Goal: Transaction & Acquisition: Purchase product/service

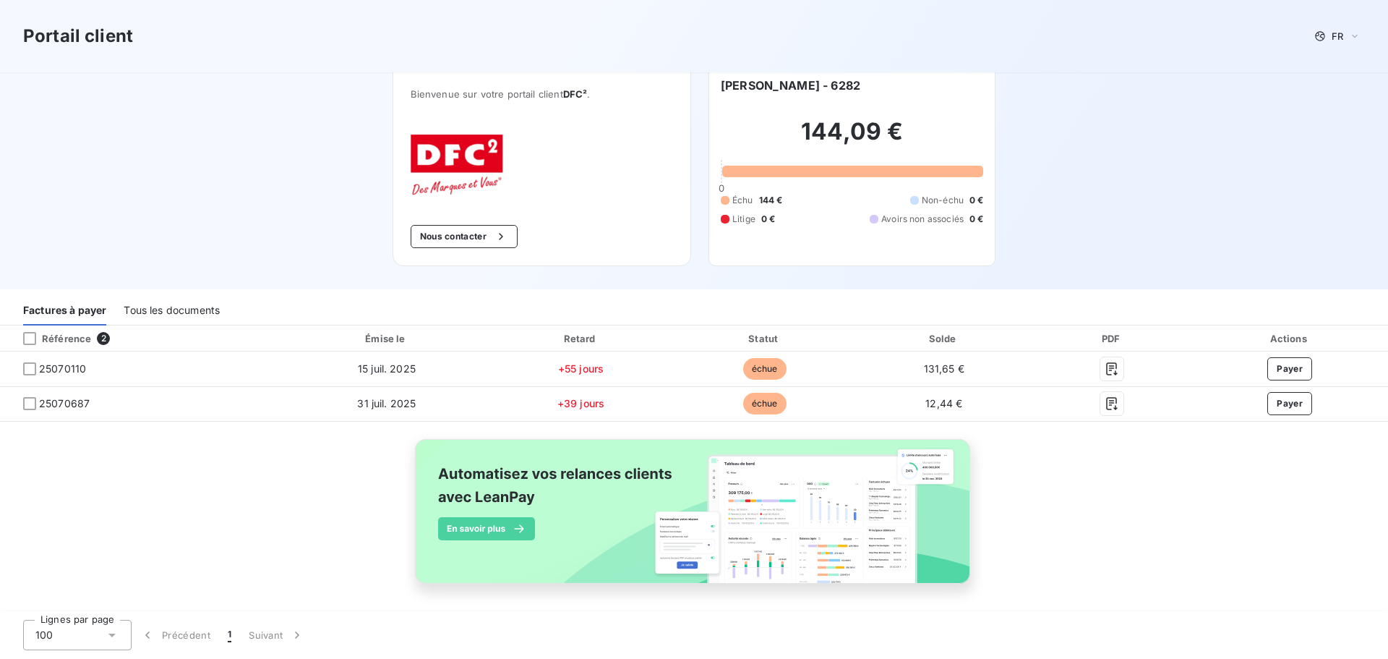
scroll to position [18, 0]
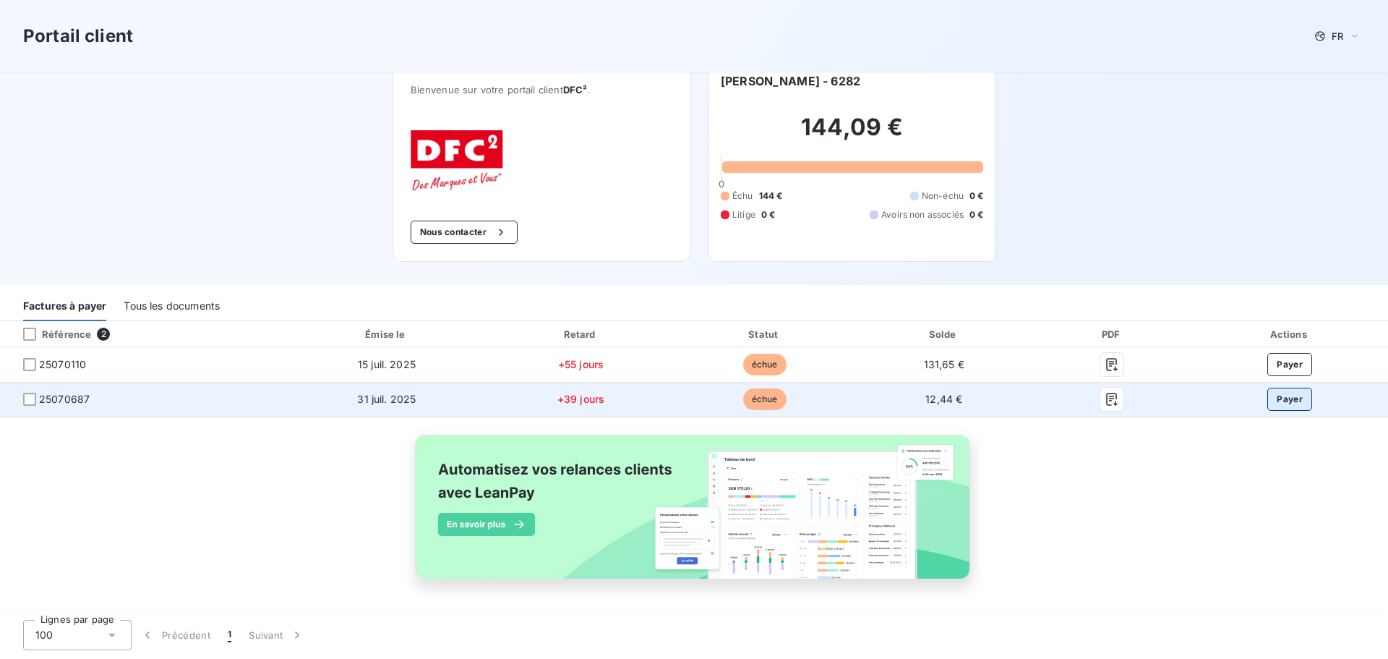
click at [1268, 398] on button "Payer" at bounding box center [1290, 399] width 45 height 23
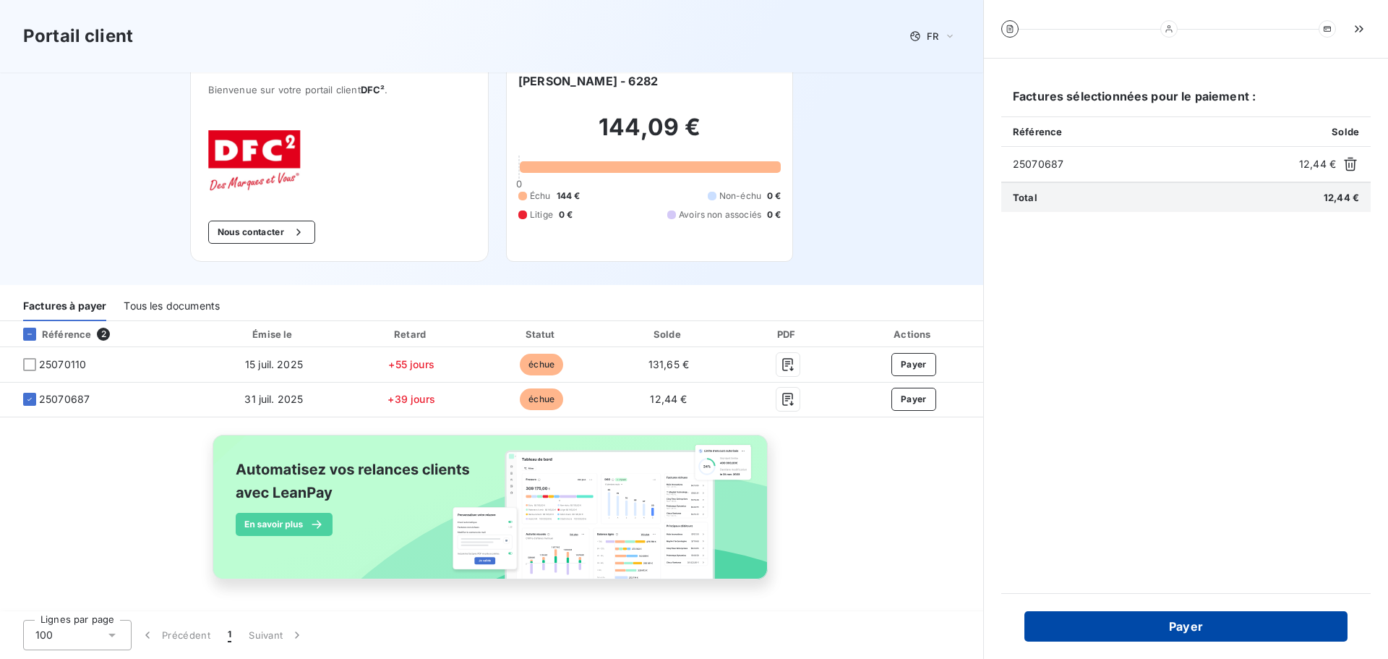
click at [1285, 618] on button "Payer" at bounding box center [1186, 626] width 323 height 30
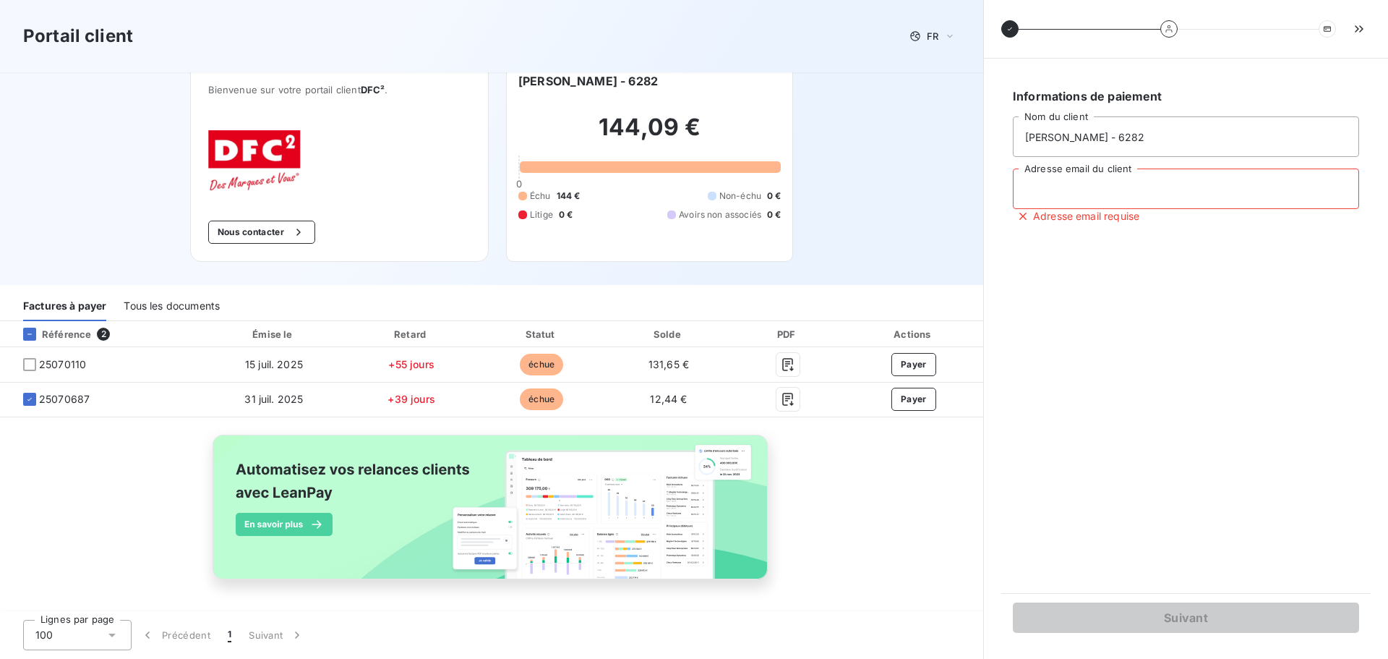
click at [1178, 203] on input "Adresse email du client" at bounding box center [1186, 188] width 346 height 40
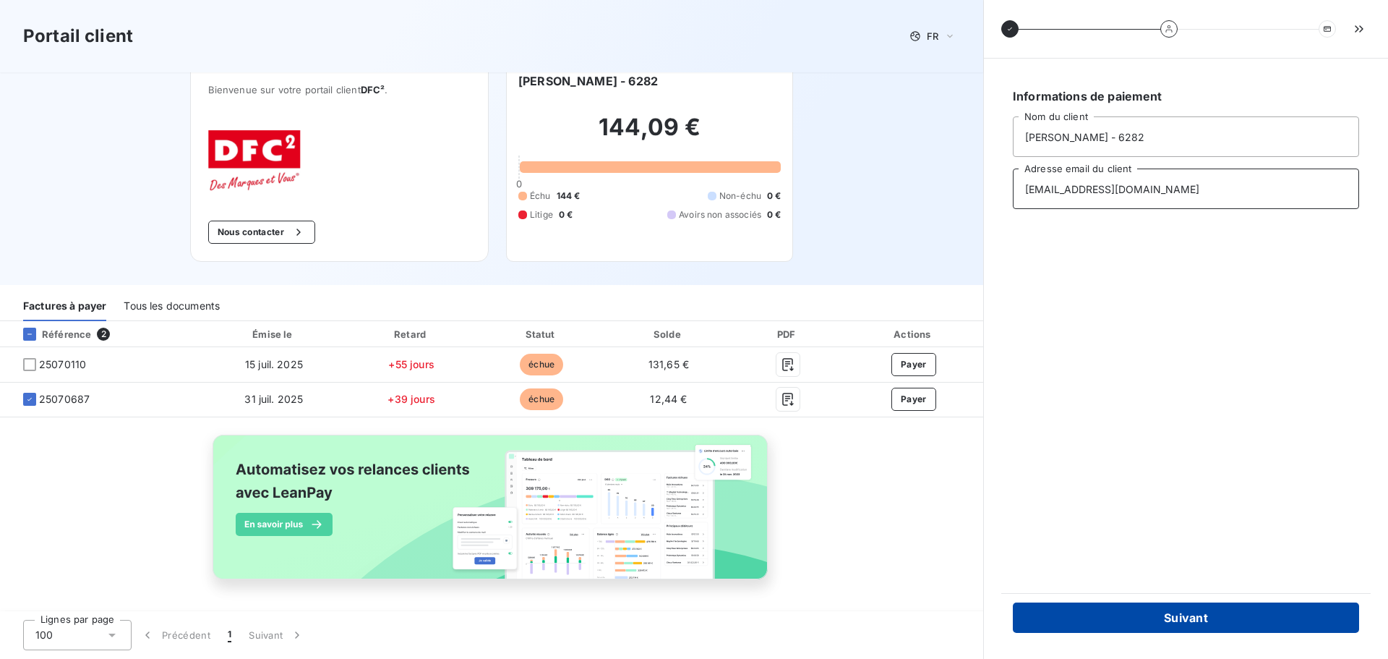
type input "[EMAIL_ADDRESS][DOMAIN_NAME]"
click at [1258, 626] on button "Suivant" at bounding box center [1186, 617] width 346 height 30
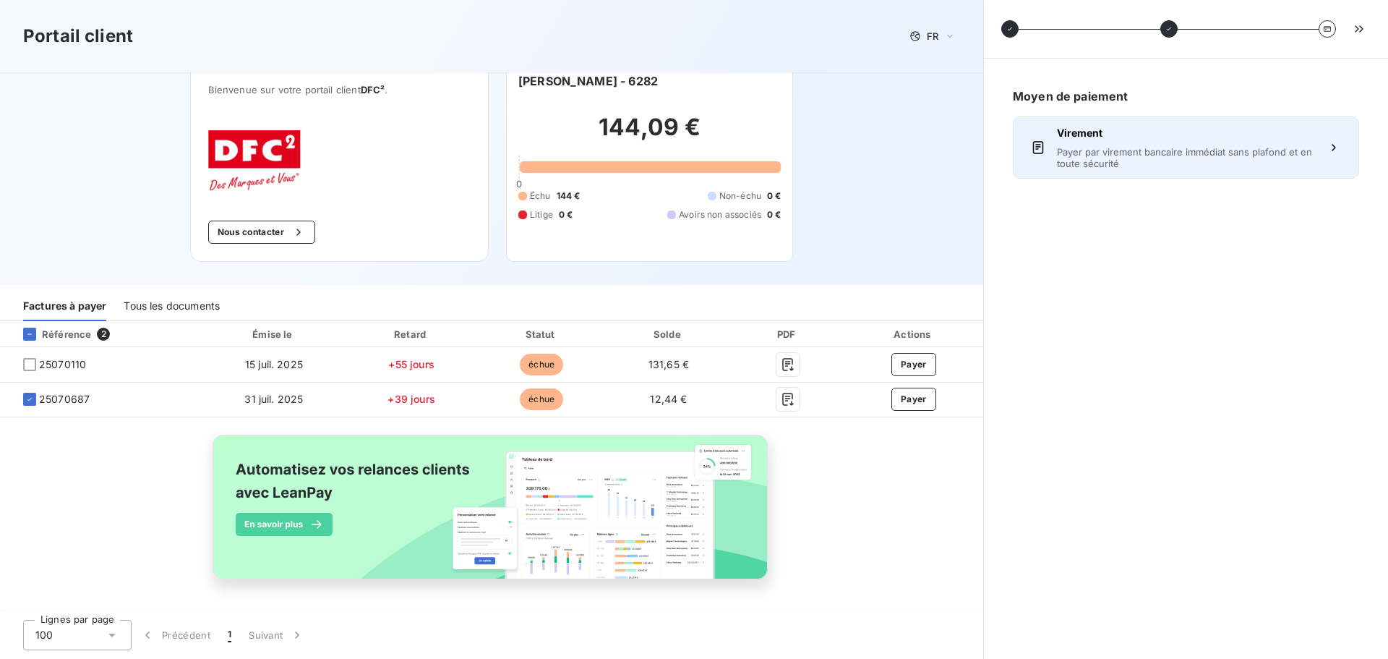
click at [1294, 166] on span "Payer par virement bancaire immédiat sans plafond et en toute sécurité" at bounding box center [1186, 157] width 258 height 23
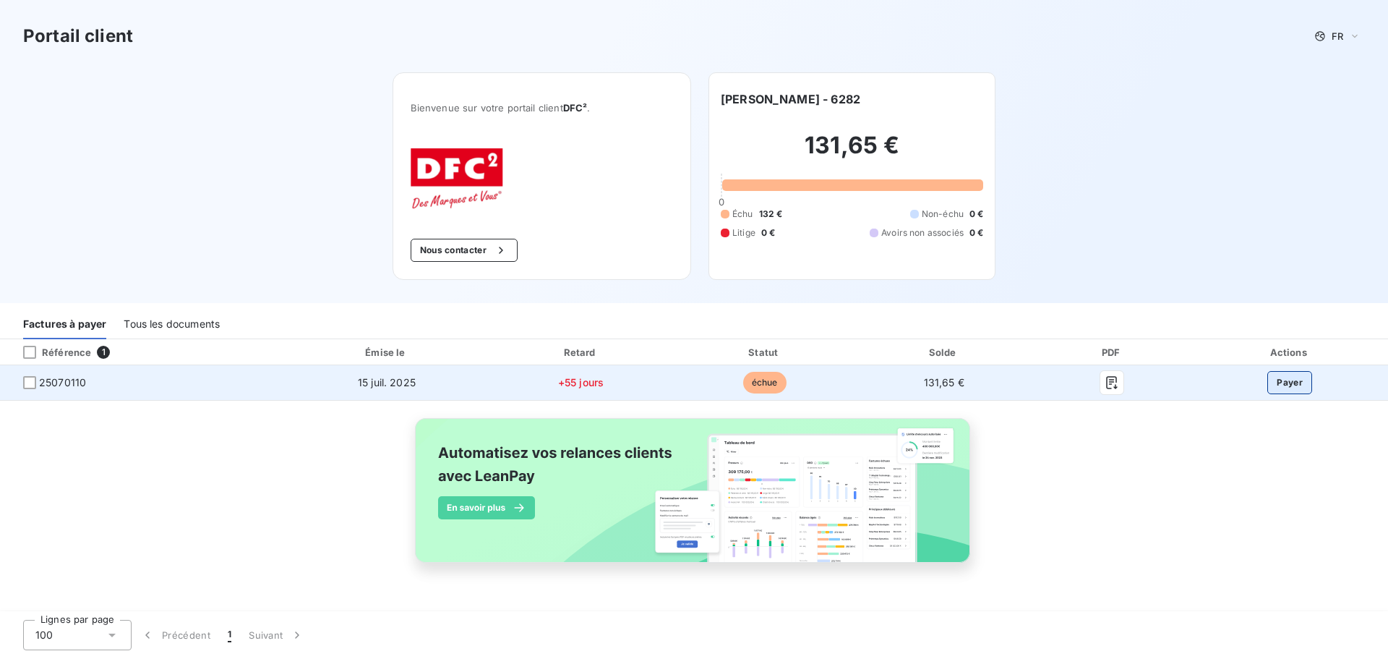
click at [1294, 380] on button "Payer" at bounding box center [1290, 382] width 45 height 23
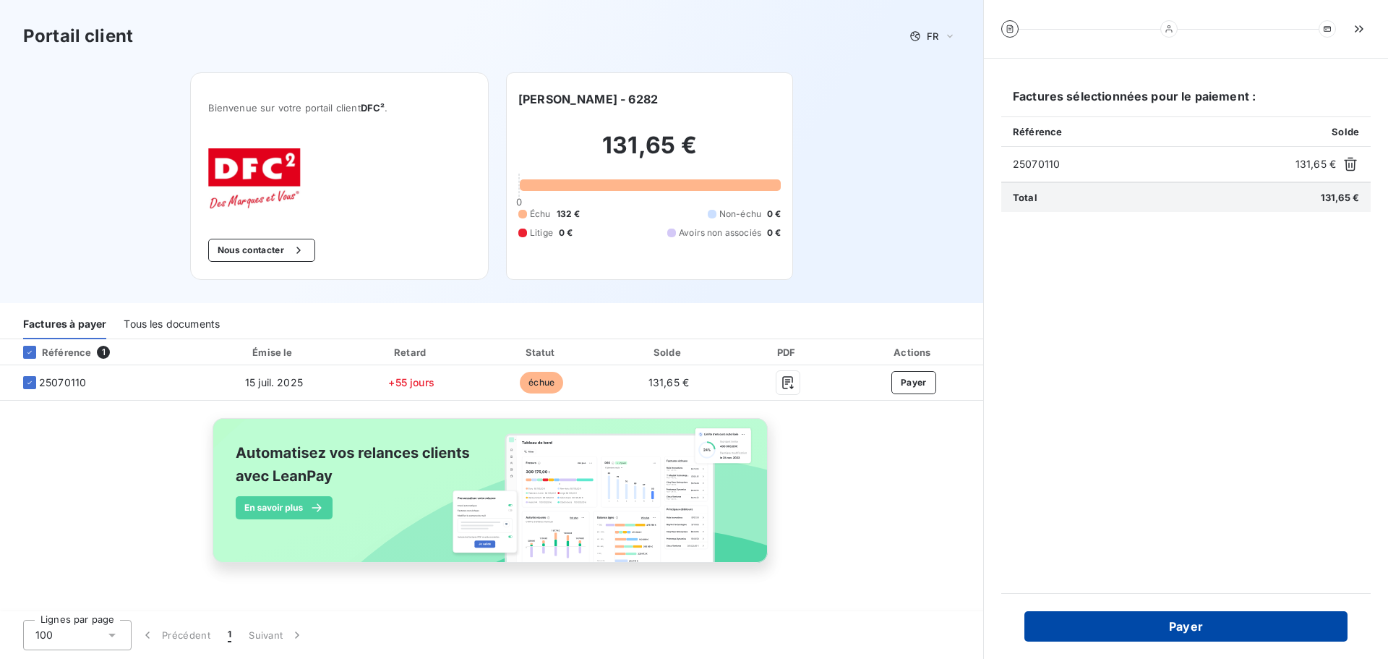
click at [1213, 628] on button "Payer" at bounding box center [1186, 626] width 323 height 30
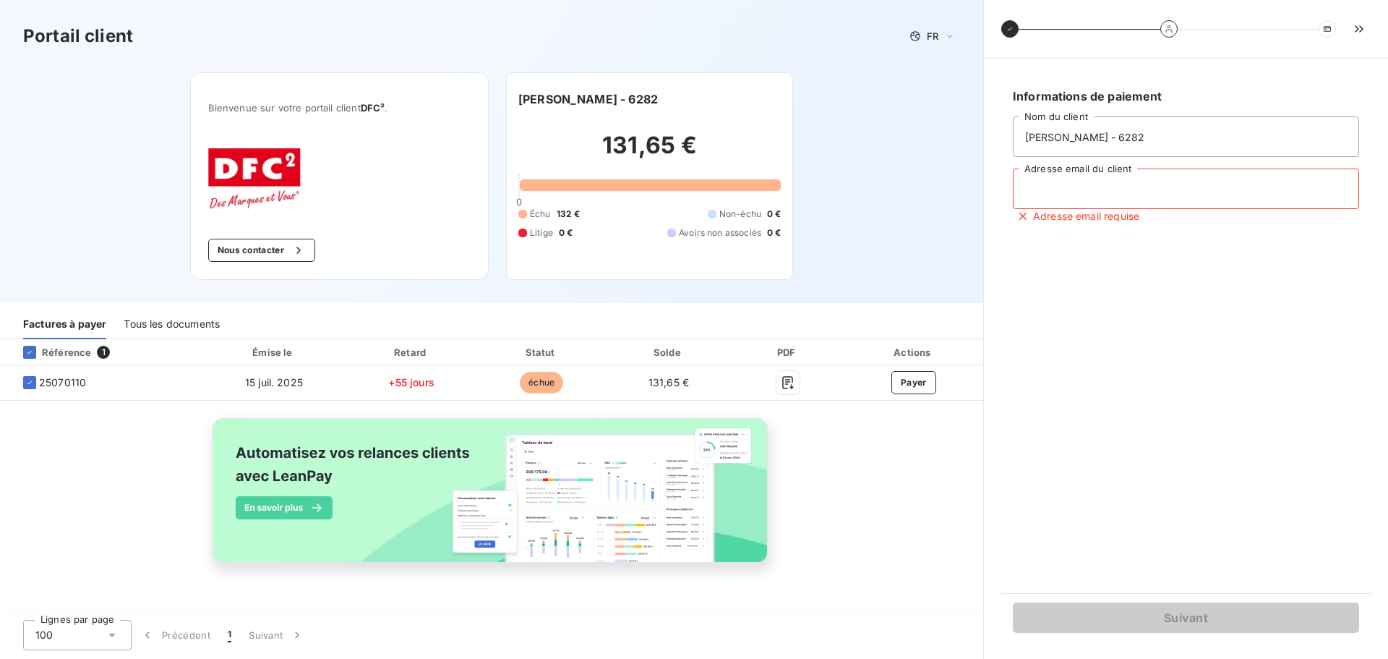
click at [1128, 187] on input "Adresse email du client" at bounding box center [1186, 188] width 346 height 40
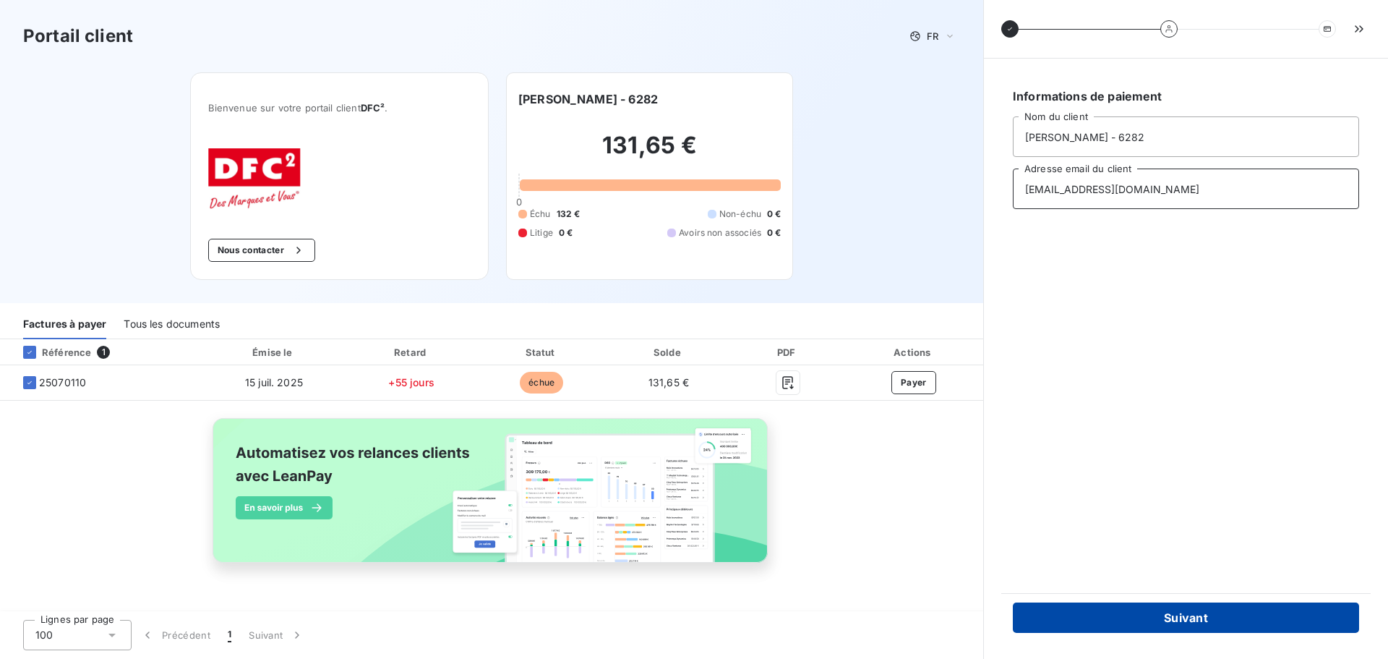
type input "[EMAIL_ADDRESS][DOMAIN_NAME]"
click at [1249, 620] on button "Suivant" at bounding box center [1186, 617] width 346 height 30
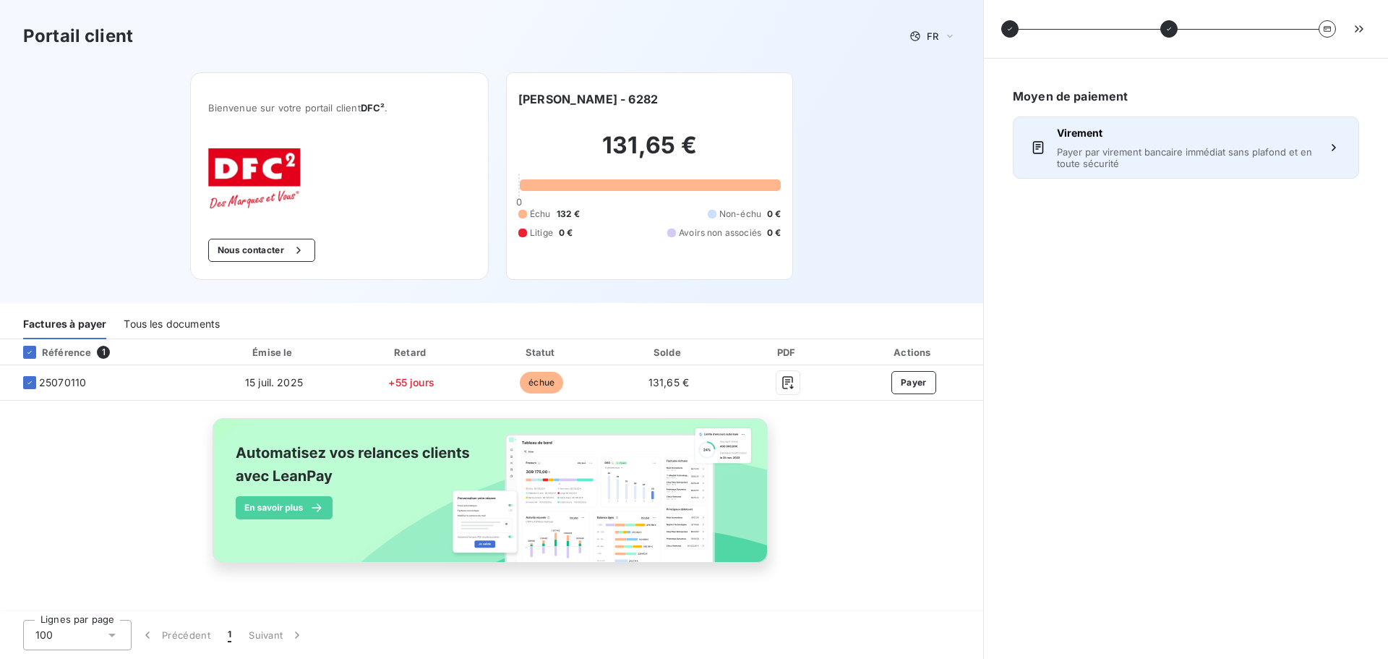
click at [1310, 130] on span "Virement" at bounding box center [1186, 133] width 258 height 14
